Goal: Task Accomplishment & Management: Use online tool/utility

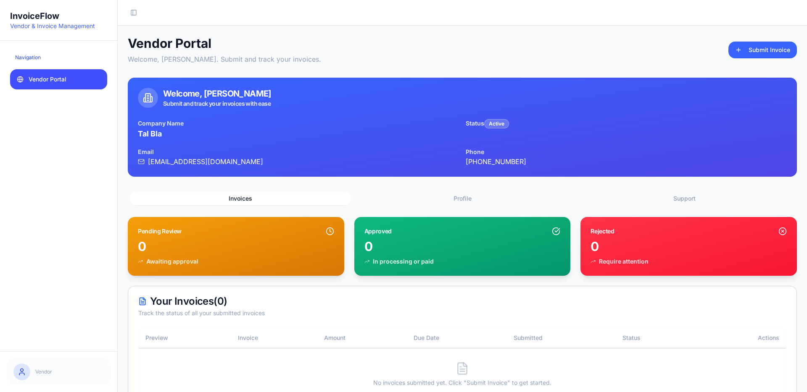
scroll to position [29, 0]
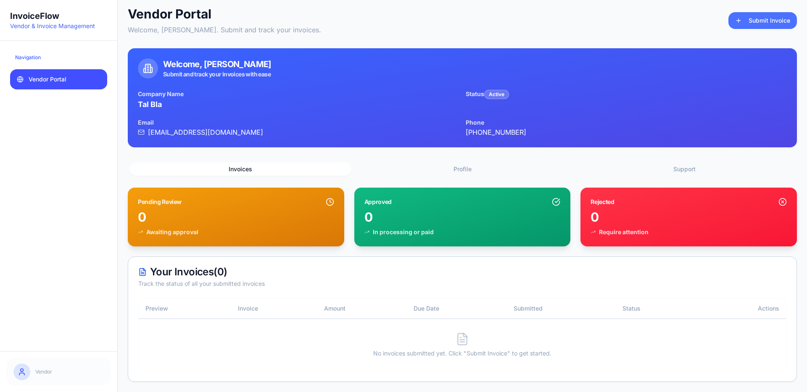
click at [749, 21] on button "Submit Invoice" at bounding box center [762, 20] width 68 height 17
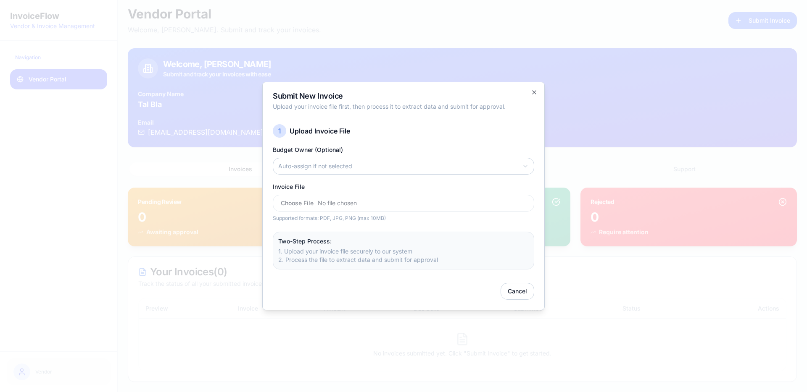
click at [415, 166] on body "InvoiceFlow Vendor & Invoice Management Navigation Vendor Portal Vendor Toggle …" at bounding box center [403, 182] width 807 height 422
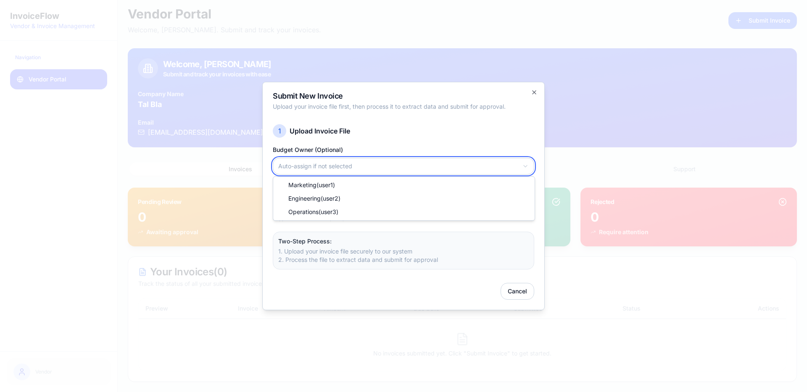
click at [413, 154] on body "InvoiceFlow Vendor & Invoice Management Navigation Vendor Portal Vendor Toggle …" at bounding box center [403, 182] width 807 height 422
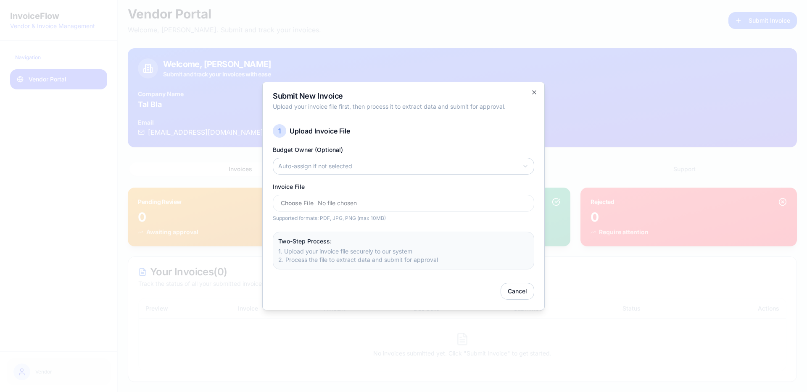
click at [401, 198] on input "Invoice File" at bounding box center [403, 203] width 261 height 17
type input "**********"
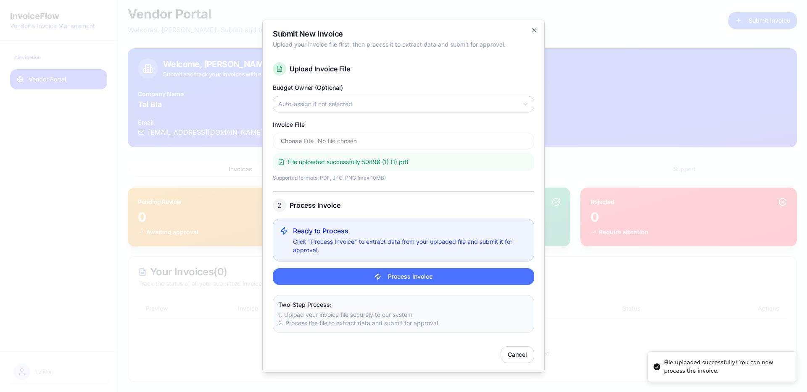
click at [439, 279] on button "Process Invoice" at bounding box center [403, 276] width 261 height 17
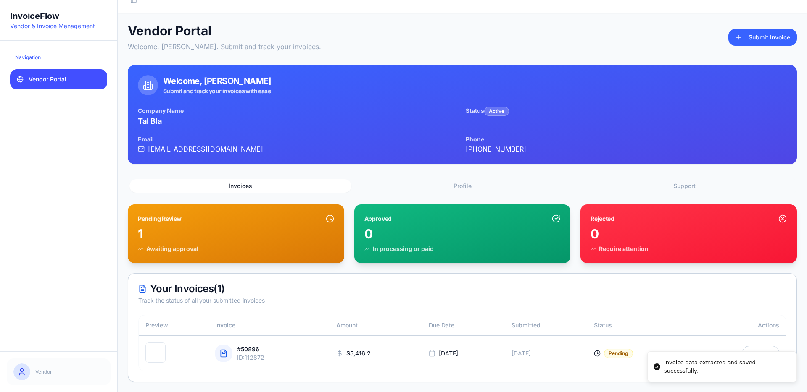
scroll to position [11, 0]
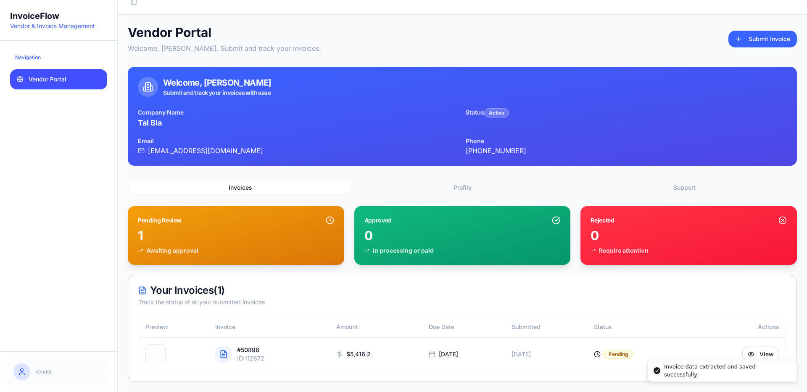
click at [764, 360] on li "Invoice data extracted and saved successfully." at bounding box center [722, 371] width 150 height 23
click at [759, 352] on button "View" at bounding box center [760, 354] width 37 height 15
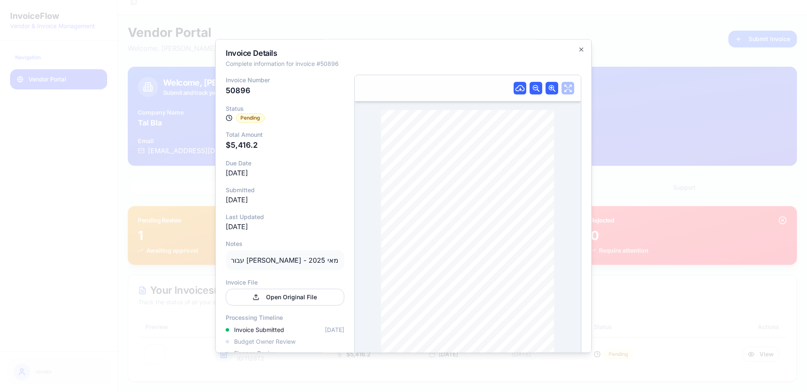
click at [241, 258] on p "עבור [PERSON_NAME] - מאי 2025" at bounding box center [285, 260] width 118 height 20
drag, startPoint x: 241, startPoint y: 258, endPoint x: 315, endPoint y: 257, distance: 73.9
click at [315, 257] on p "עבור שרותי ניקיון - מאי 2025" at bounding box center [285, 260] width 118 height 20
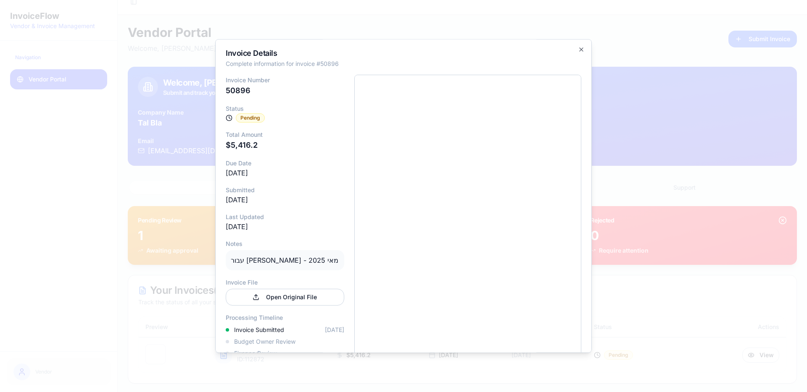
click at [629, 119] on div at bounding box center [403, 196] width 807 height 392
